Goal: Task Accomplishment & Management: Manage account settings

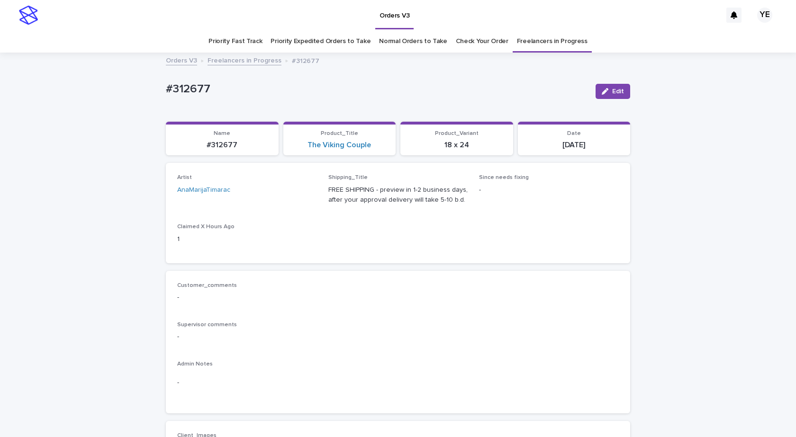
drag, startPoint x: 614, startPoint y: 88, endPoint x: 421, endPoint y: 135, distance: 198.6
click at [615, 88] on span "Edit" at bounding box center [618, 91] width 12 height 7
click at [294, 195] on icon at bounding box center [298, 194] width 9 height 9
type input "*****"
click at [264, 210] on div "YehorovDmytro" at bounding box center [243, 213] width 139 height 17
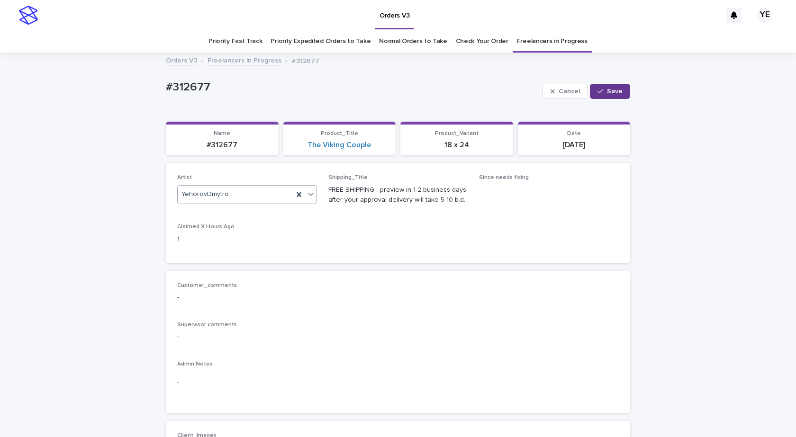
click at [611, 89] on span "Save" at bounding box center [615, 91] width 16 height 7
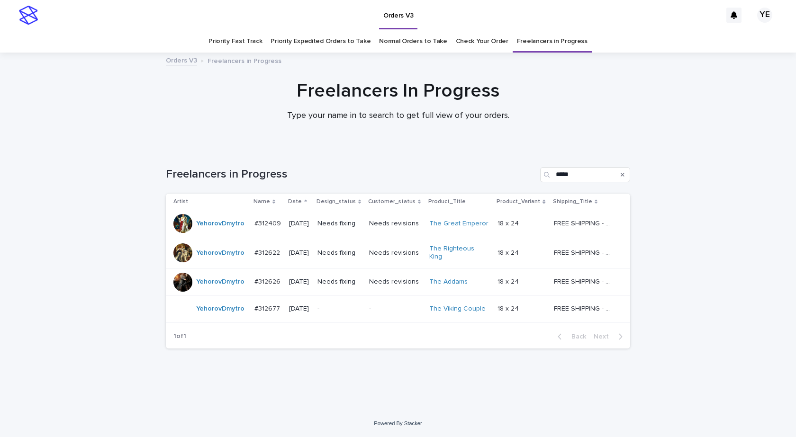
click at [219, 314] on div "YehorovDmytro" at bounding box center [209, 309] width 73 height 19
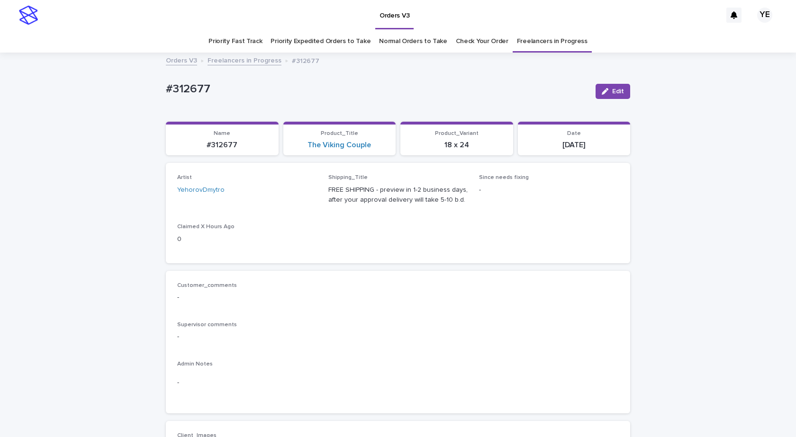
click at [609, 98] on button "Edit" at bounding box center [613, 91] width 35 height 15
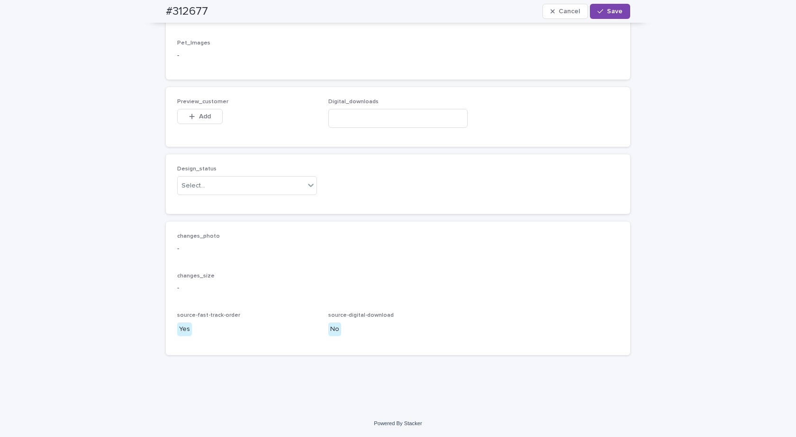
scroll to position [642, 0]
click at [197, 189] on div "Select..." at bounding box center [193, 186] width 24 height 10
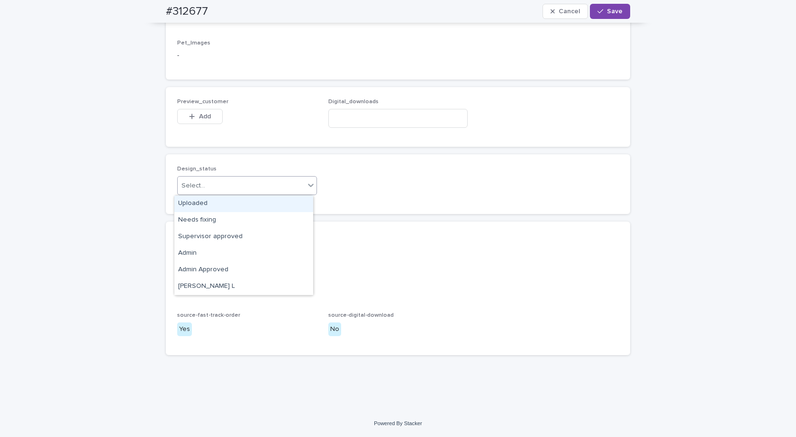
click at [186, 201] on div "Uploaded" at bounding box center [243, 204] width 139 height 17
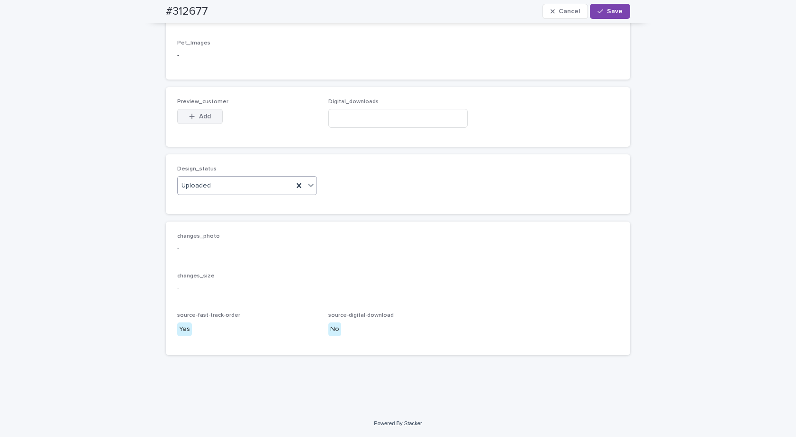
click at [199, 117] on span "Add" at bounding box center [205, 116] width 12 height 7
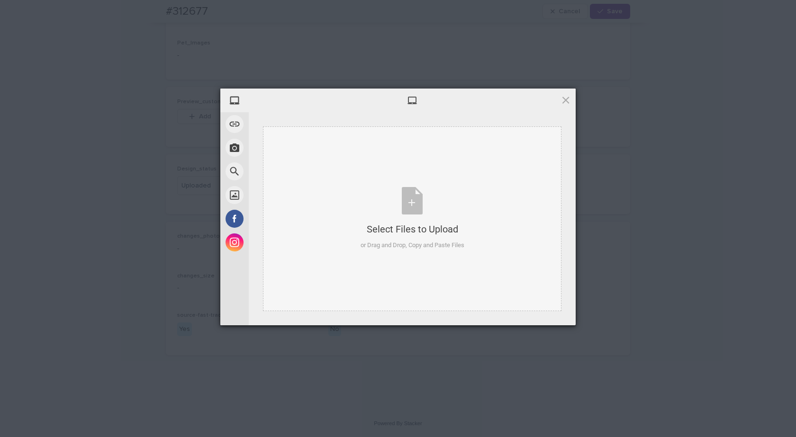
click at [419, 184] on div "Select Files to Upload or Drag and Drop, Copy and Paste Files" at bounding box center [412, 219] width 299 height 185
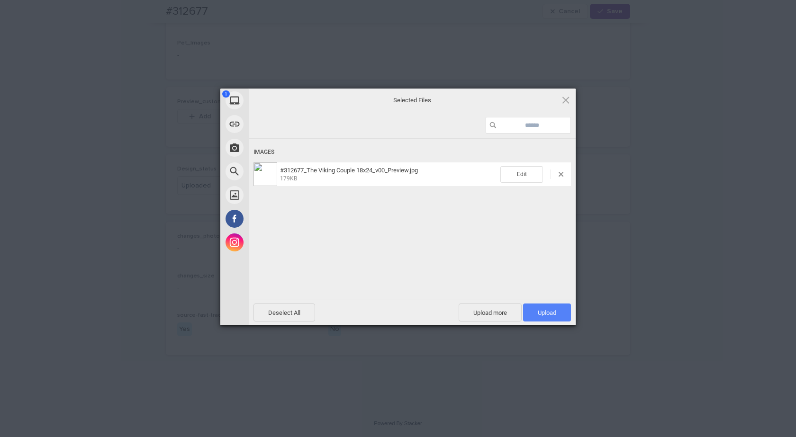
click at [547, 311] on span "Upload 1" at bounding box center [547, 312] width 18 height 7
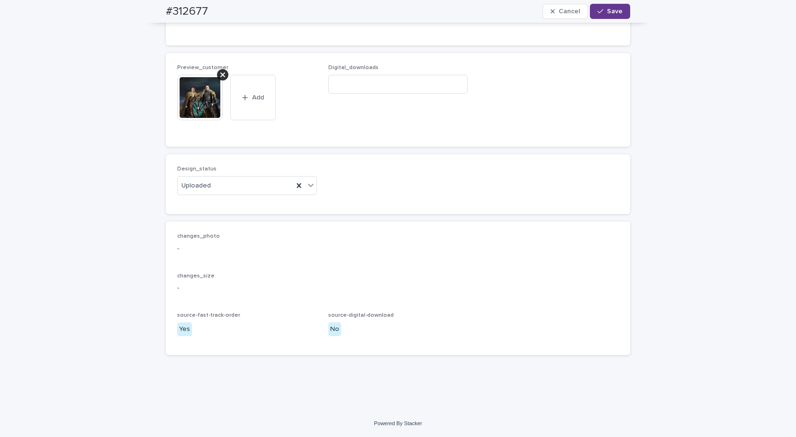
click at [610, 9] on span "Save" at bounding box center [615, 11] width 16 height 7
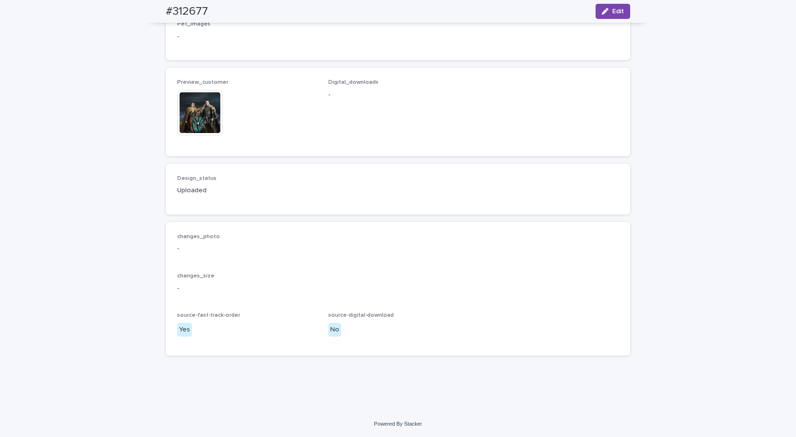
click at [194, 123] on img at bounding box center [199, 112] width 45 height 45
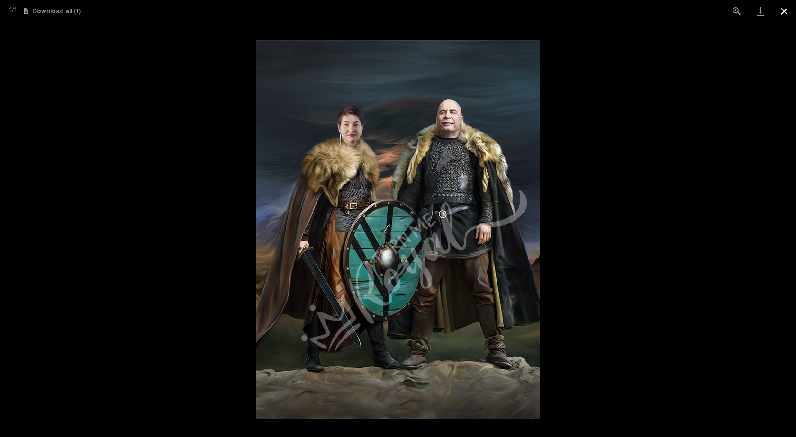
click at [782, 10] on button "Close gallery" at bounding box center [784, 11] width 24 height 22
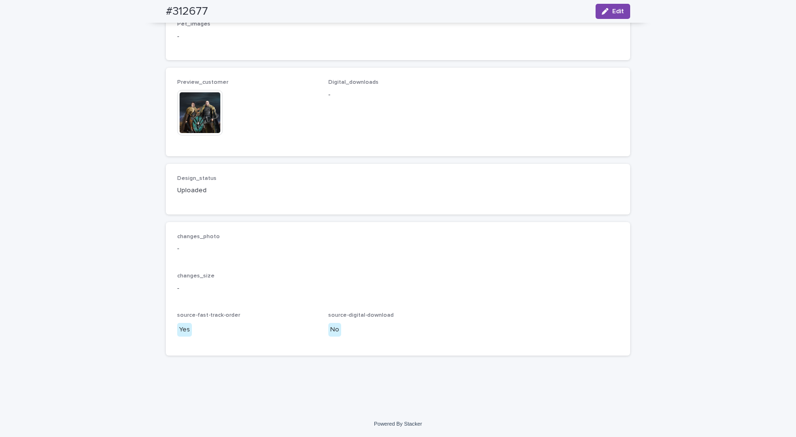
click at [190, 116] on img at bounding box center [199, 112] width 45 height 45
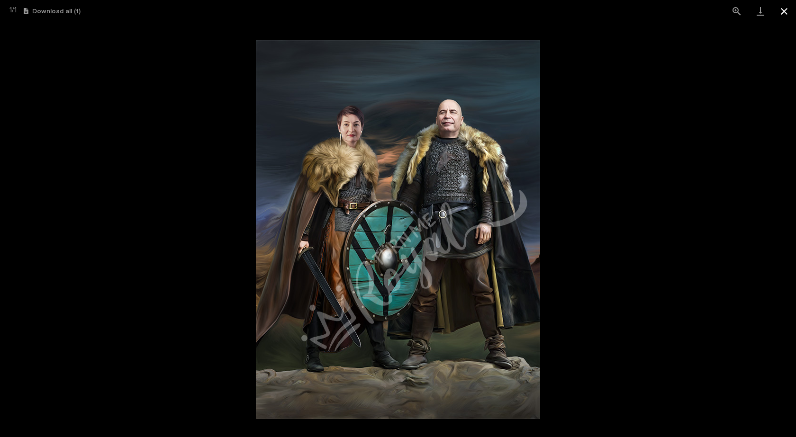
click at [783, 9] on button "Close gallery" at bounding box center [784, 11] width 24 height 22
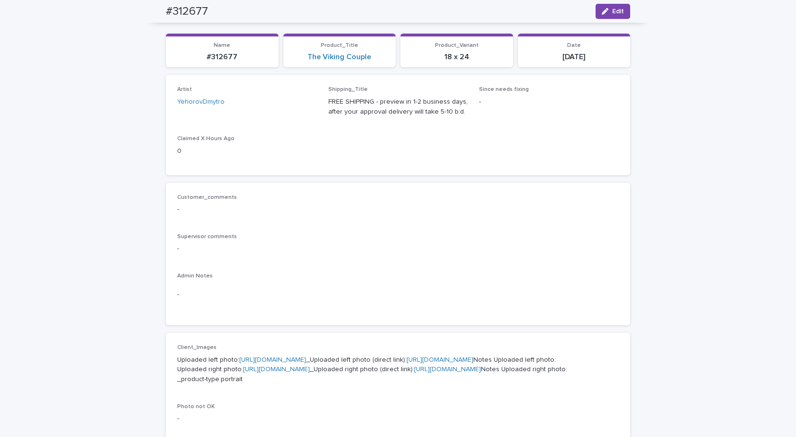
scroll to position [0, 0]
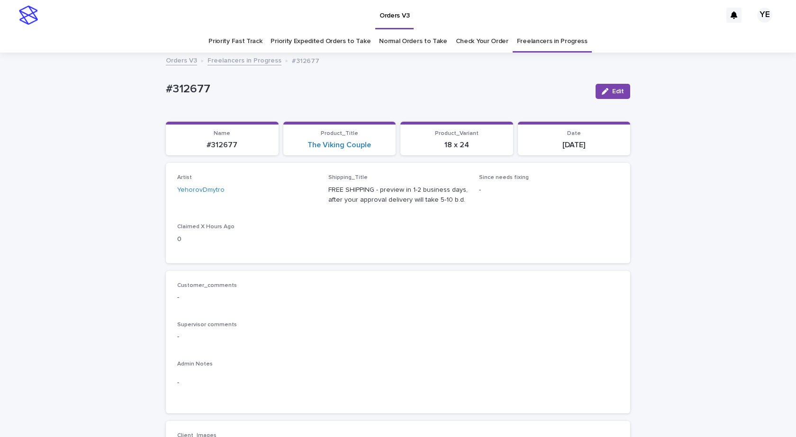
click at [230, 61] on link "Freelancers in Progress" at bounding box center [245, 59] width 74 height 11
